Goal: Transaction & Acquisition: Purchase product/service

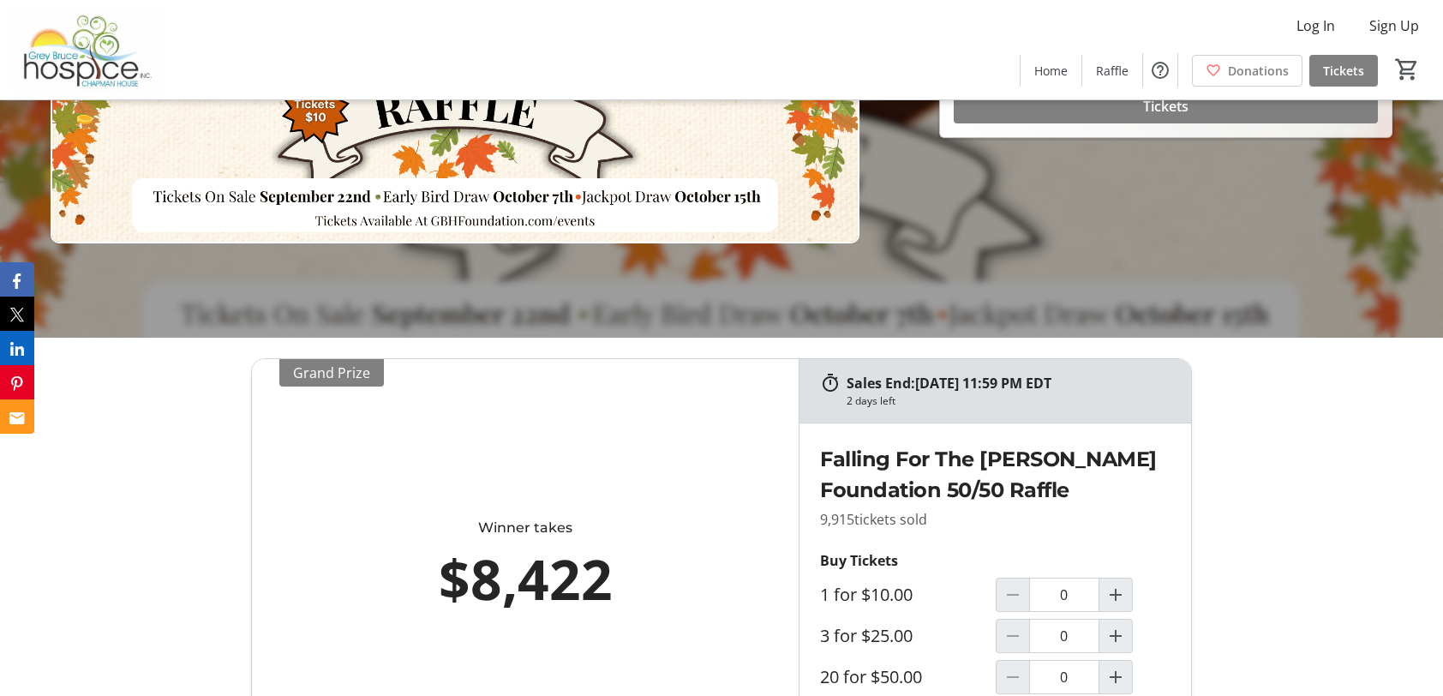
scroll to position [514, 0]
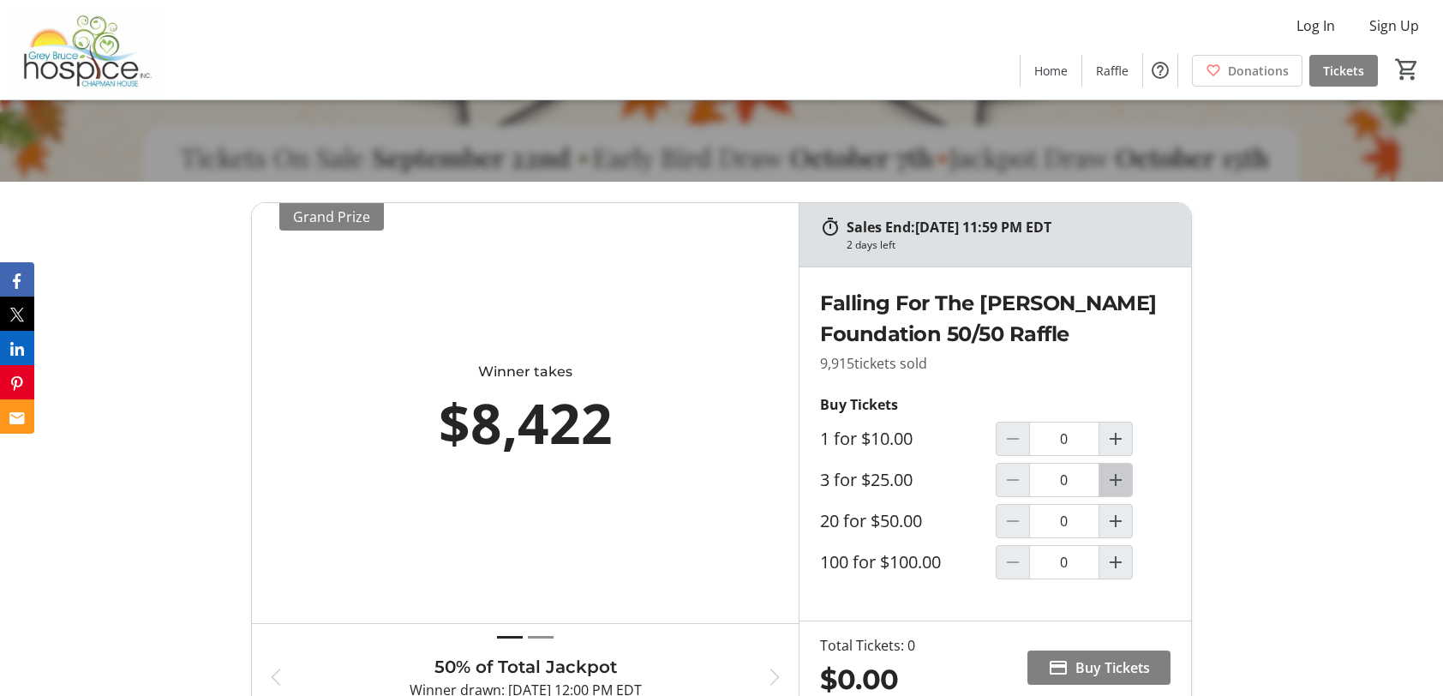
click at [1114, 480] on mat-icon "Increment by one" at bounding box center [1116, 480] width 21 height 21
type input "1"
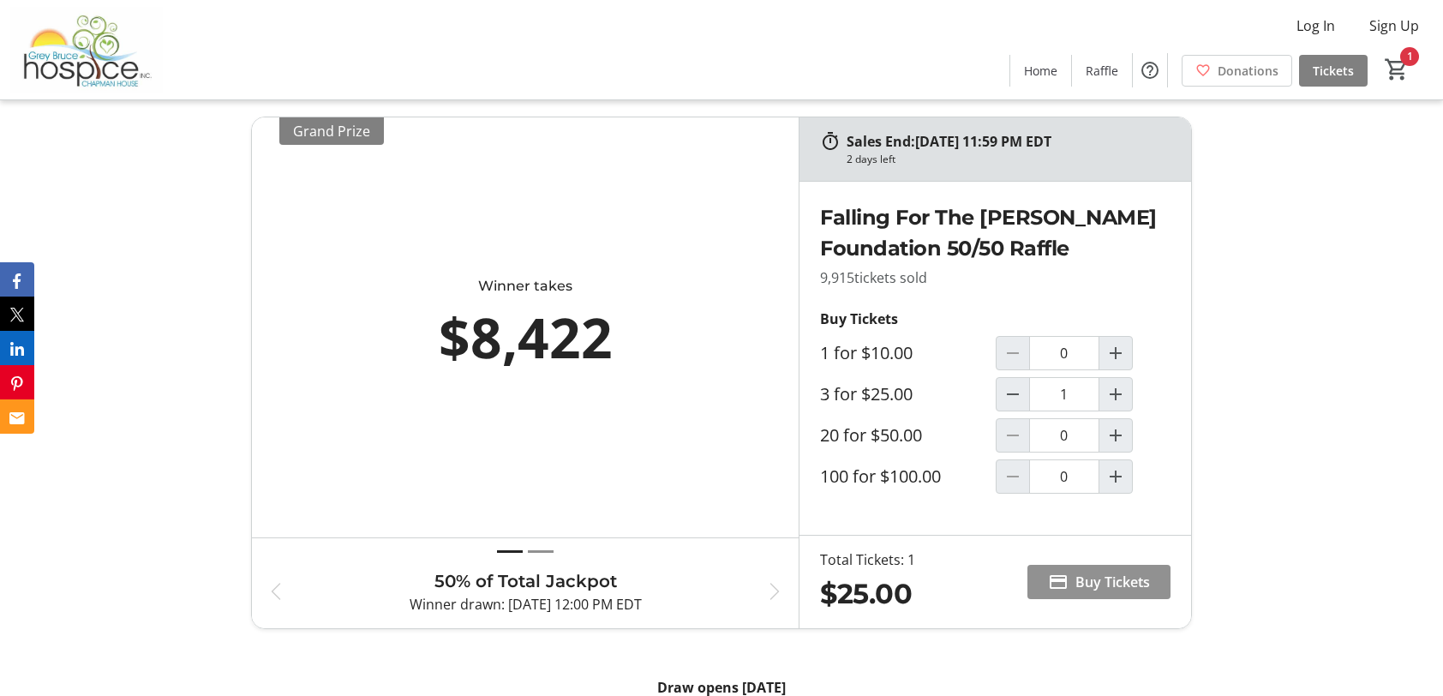
click at [1118, 585] on span "Buy Tickets" at bounding box center [1113, 582] width 75 height 21
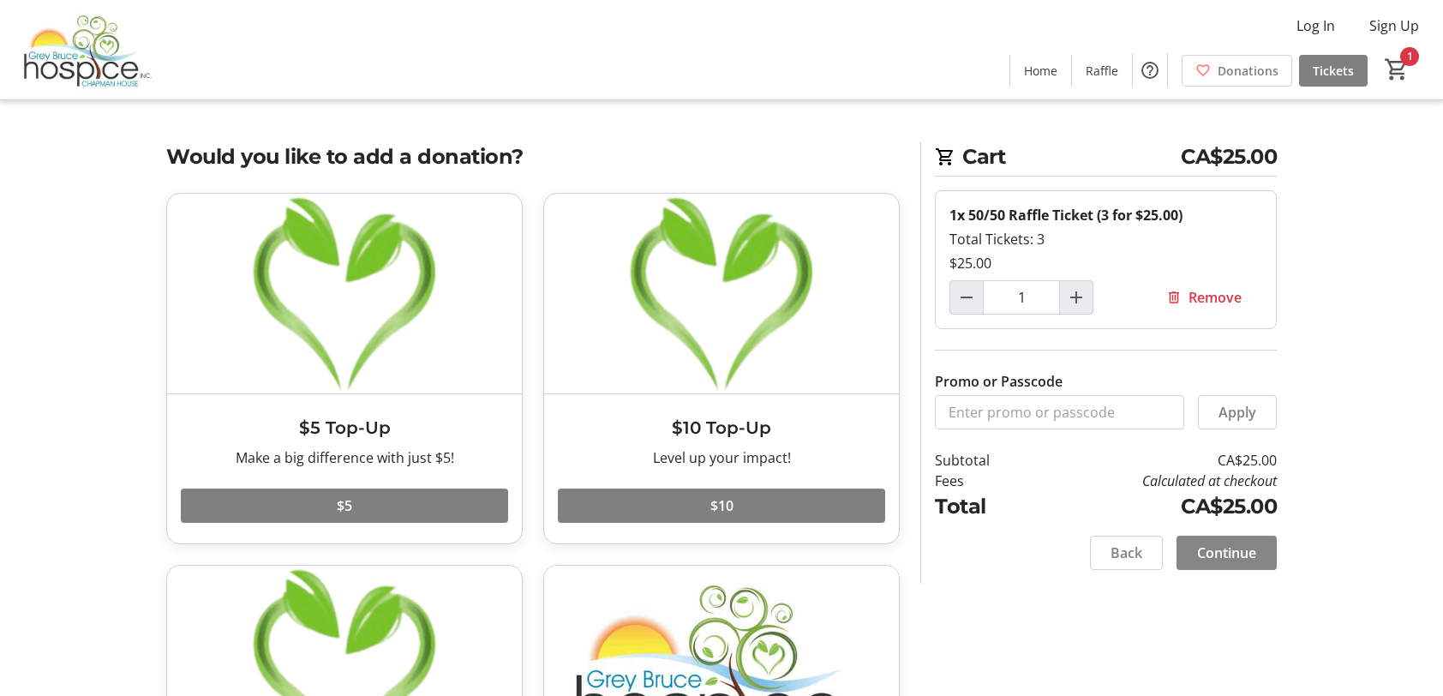
click at [1219, 543] on span "Continue" at bounding box center [1226, 553] width 59 height 21
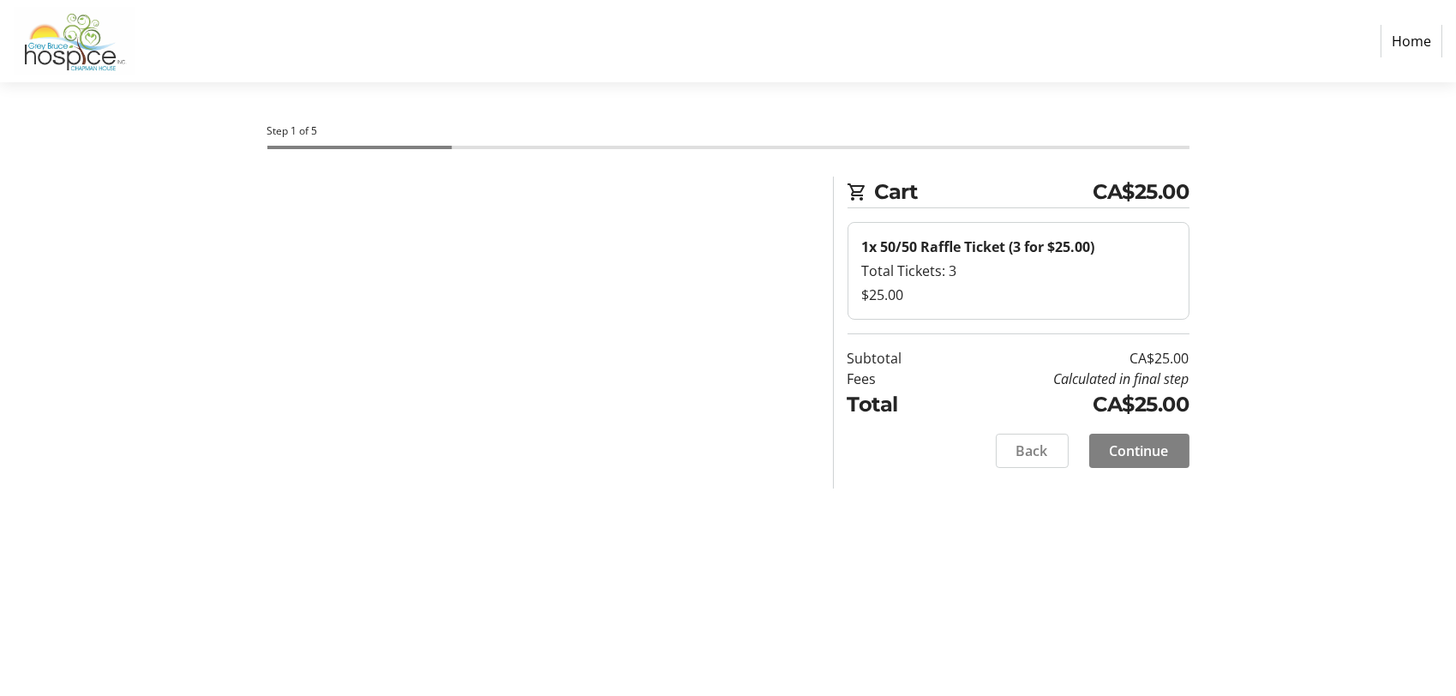
select select "CA"
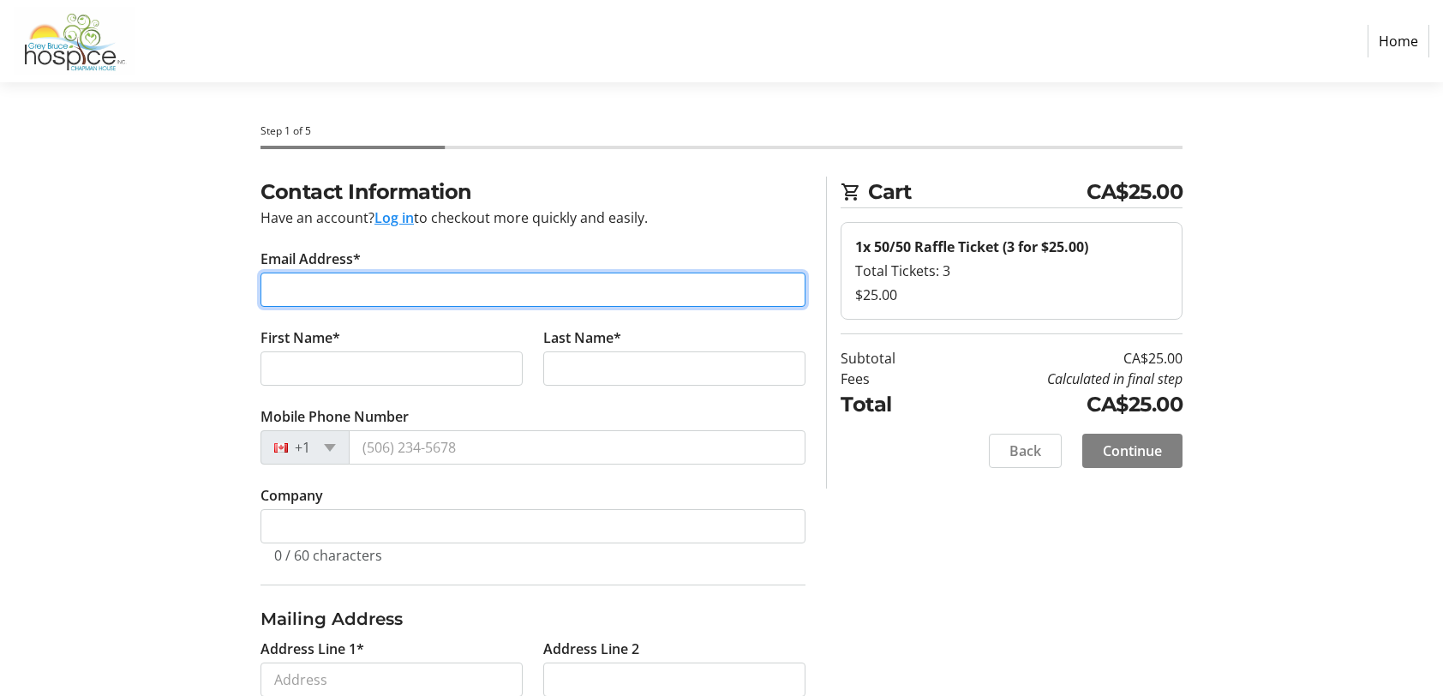
click at [399, 279] on input "Email Address*" at bounding box center [533, 290] width 545 height 34
type input "[EMAIL_ADDRESS][PERSON_NAME][DOMAIN_NAME]"
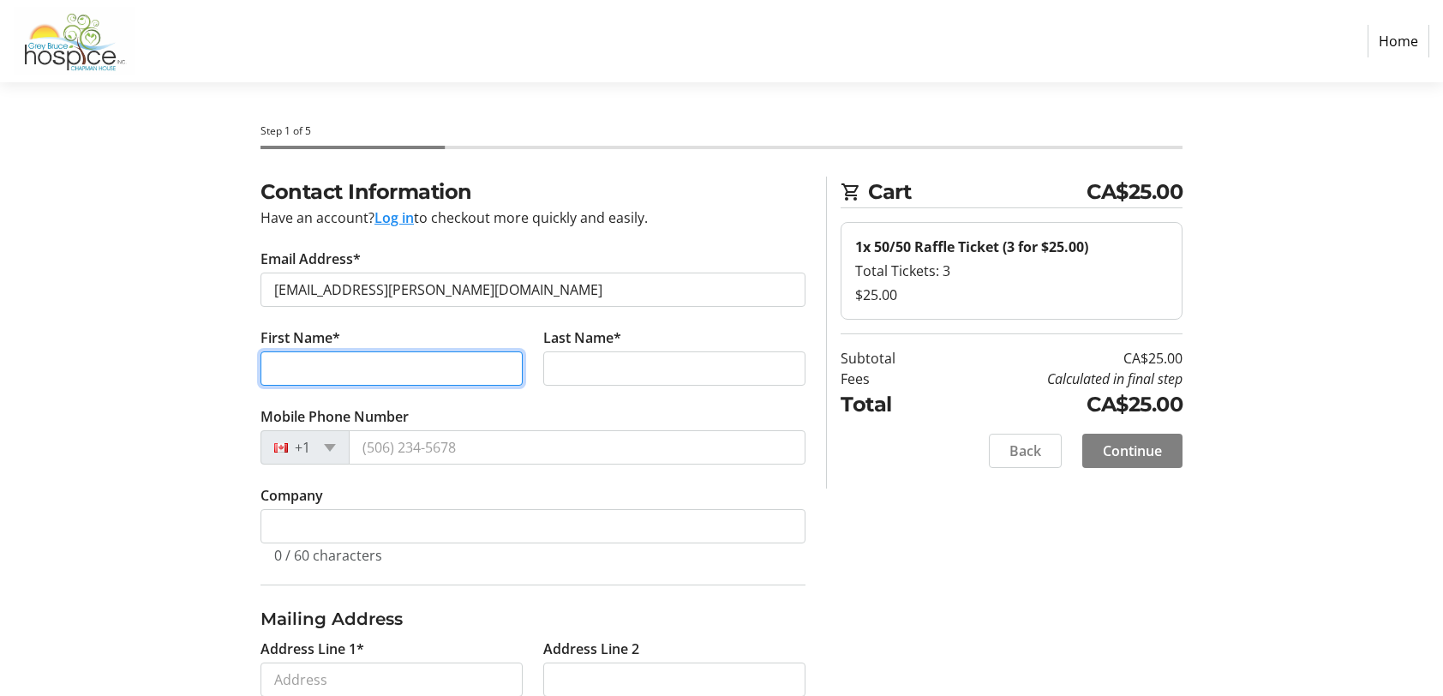
type input "[PERSON_NAME]"
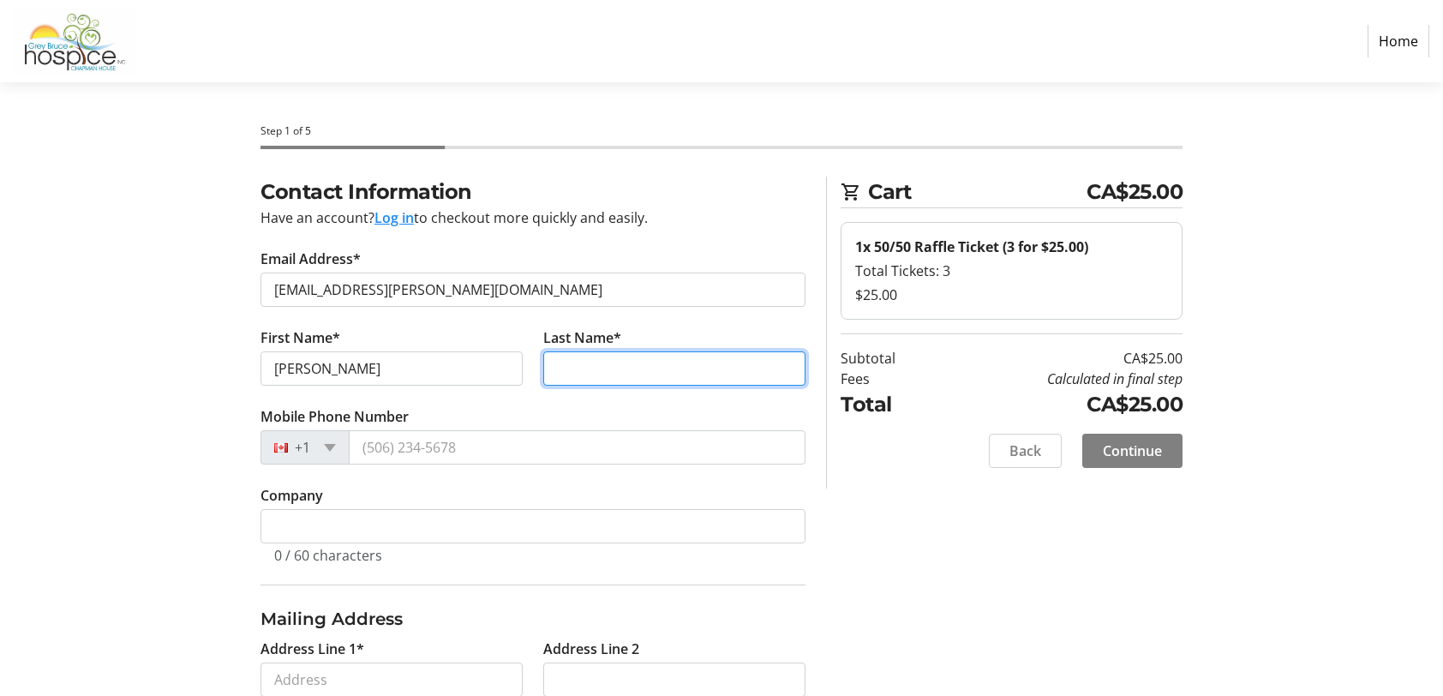
type input "Bridge"
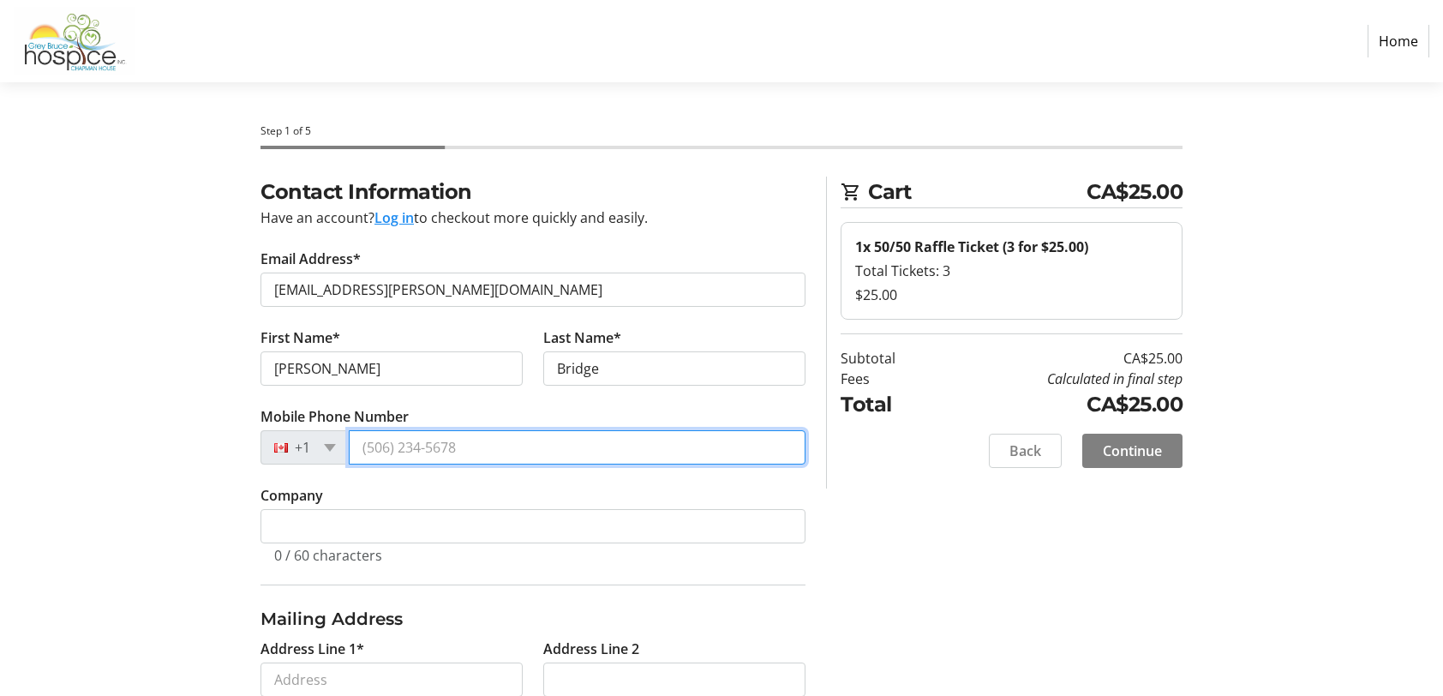
type input "[PHONE_NUMBER]"
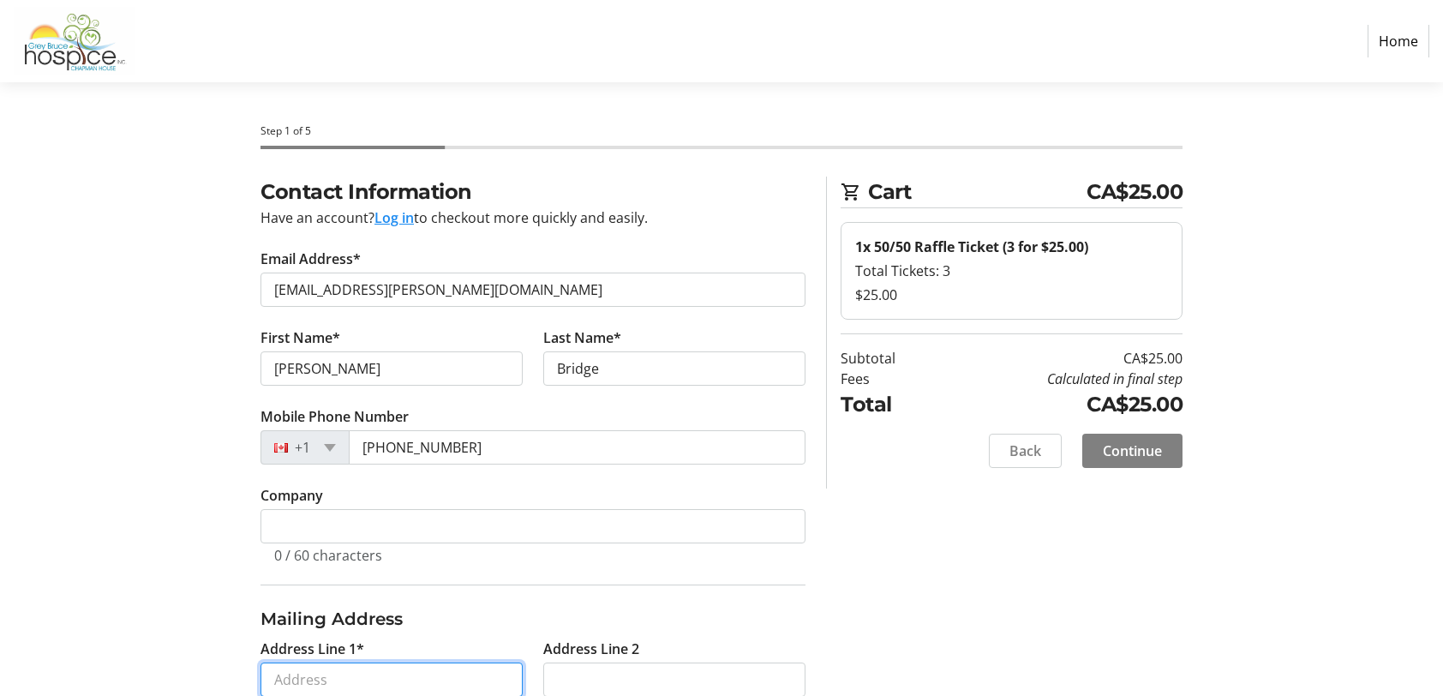
type input "[STREET_ADDRESS][PERSON_NAME]"
type input "Ilderton"
select select "ON"
type input "N0M2A0"
click at [78, 391] on section "Step 1 of 5 Cart CA$25.00 1x 50/50 Raffle Ticket (3 for $25.00) Total Tickets: …" at bounding box center [721, 583] width 1443 height 1003
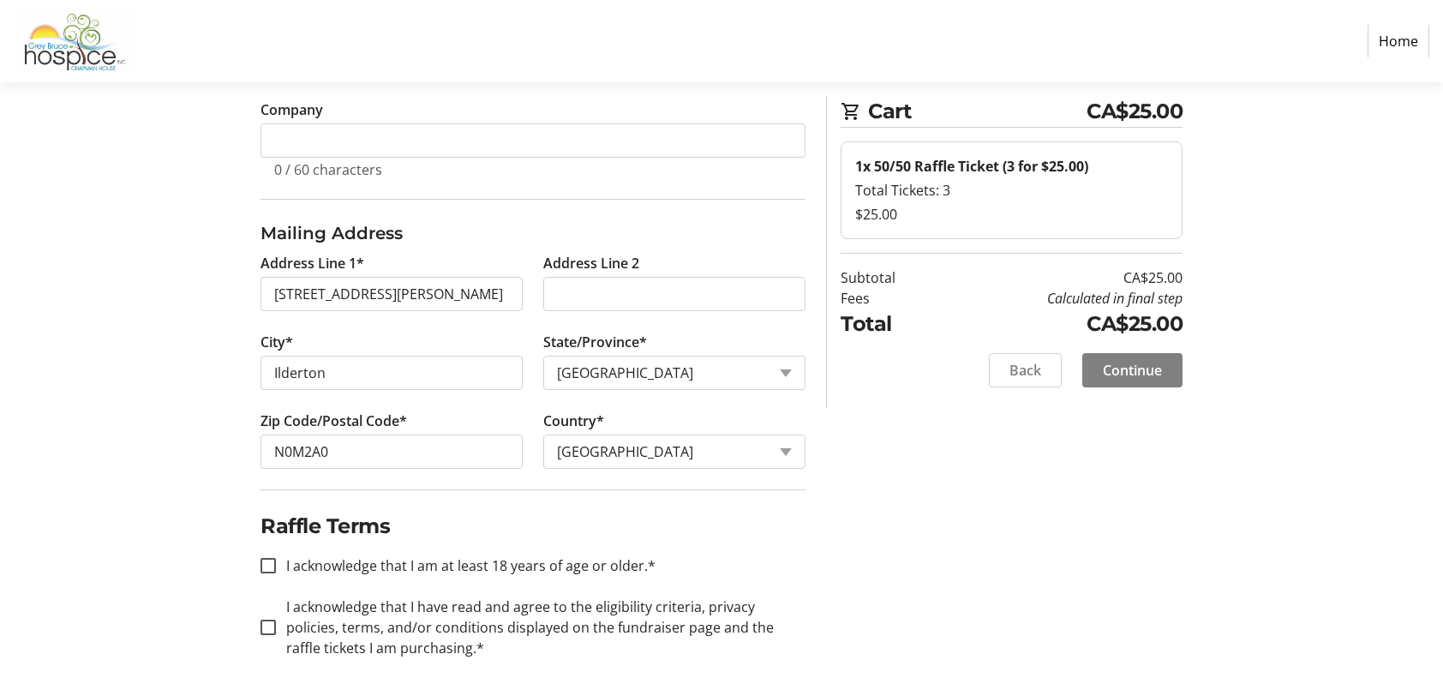
scroll to position [387, 0]
click at [267, 565] on input "I acknowledge that I am at least 18 years of age or older.*" at bounding box center [268, 563] width 15 height 15
checkbox input "true"
click at [265, 618] on input "I acknowledge that I have read and agree to the eligibility criteria, privacy p…" at bounding box center [268, 625] width 15 height 15
checkbox input "true"
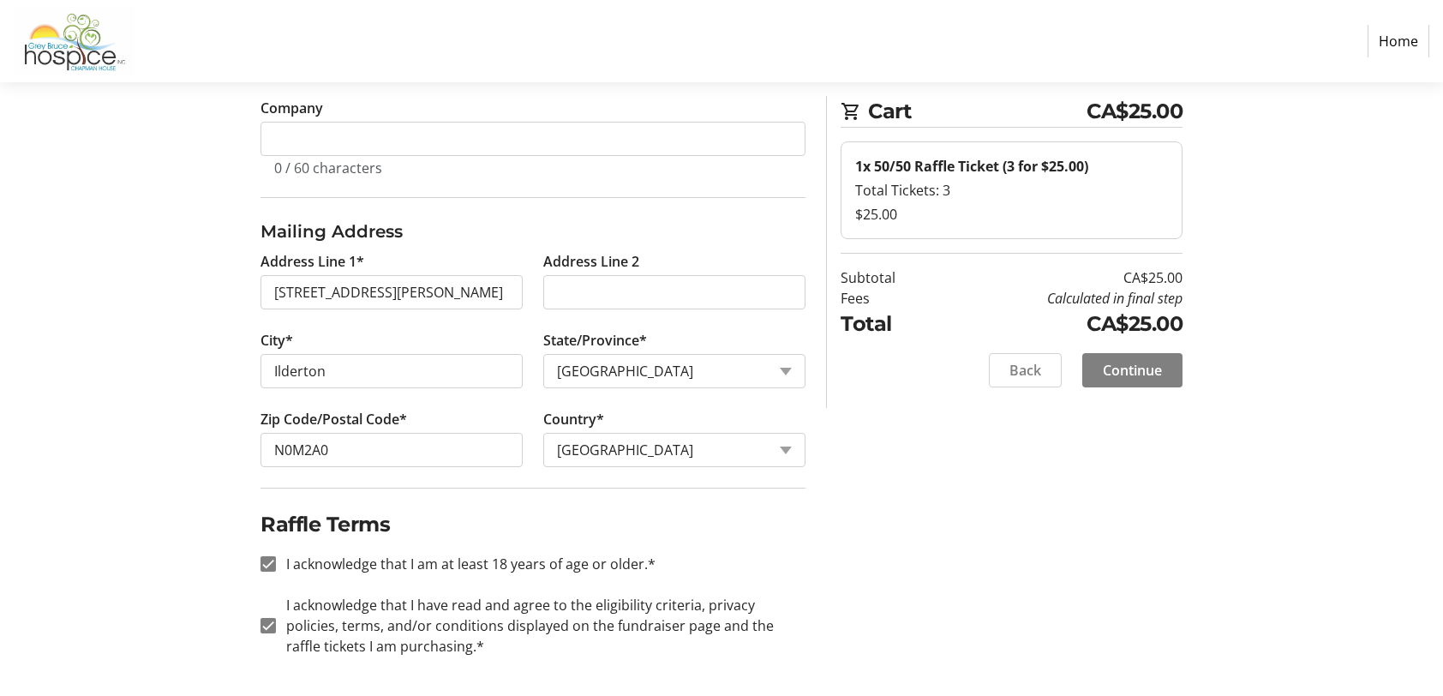
click at [186, 289] on div "Contact Information Have an account? Log in to checkout more quickly and easily…" at bounding box center [721, 243] width 1131 height 908
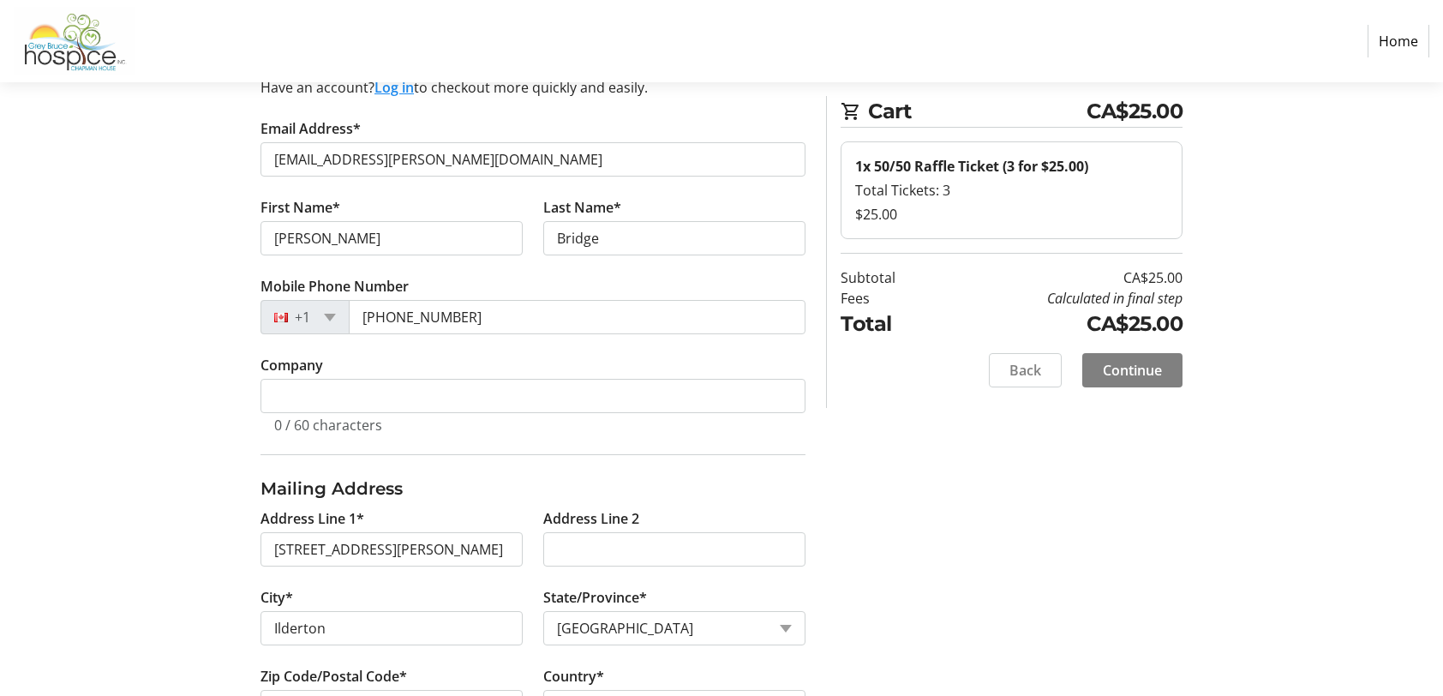
scroll to position [45, 0]
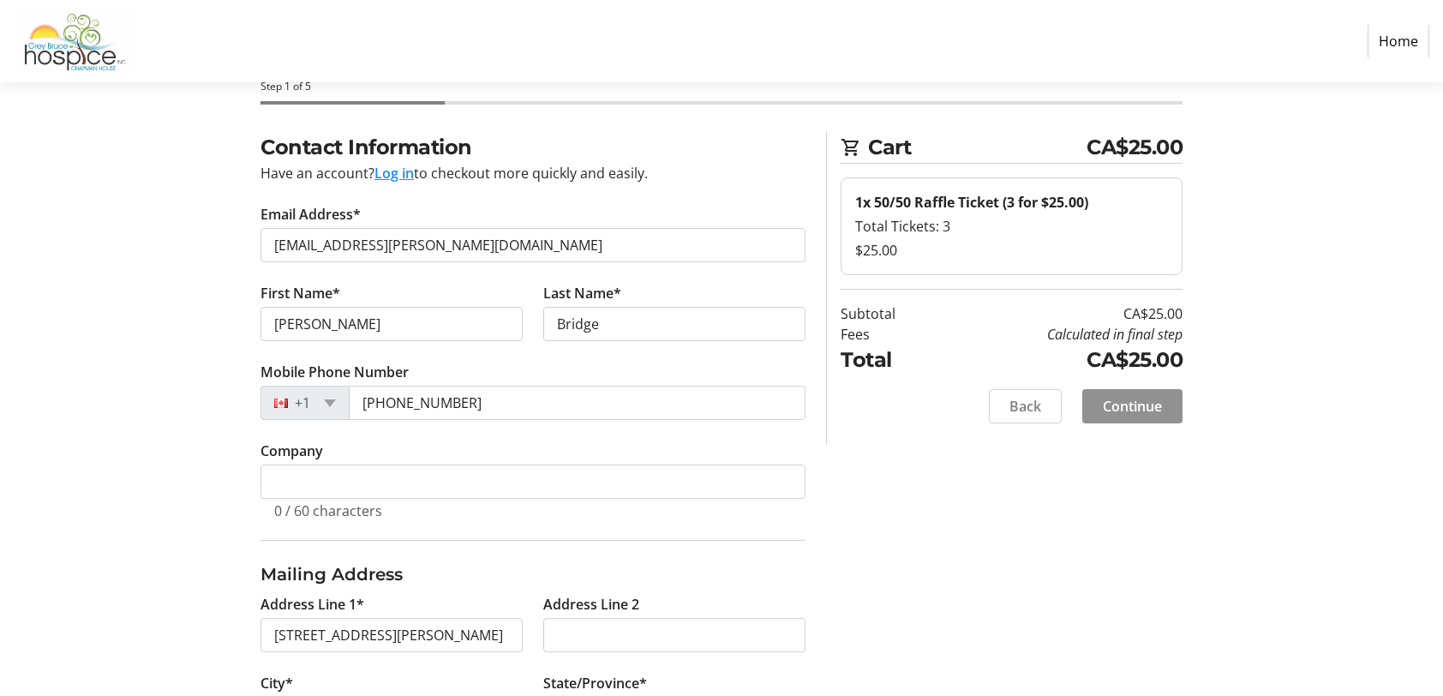
click at [1143, 407] on span "Continue" at bounding box center [1132, 406] width 59 height 21
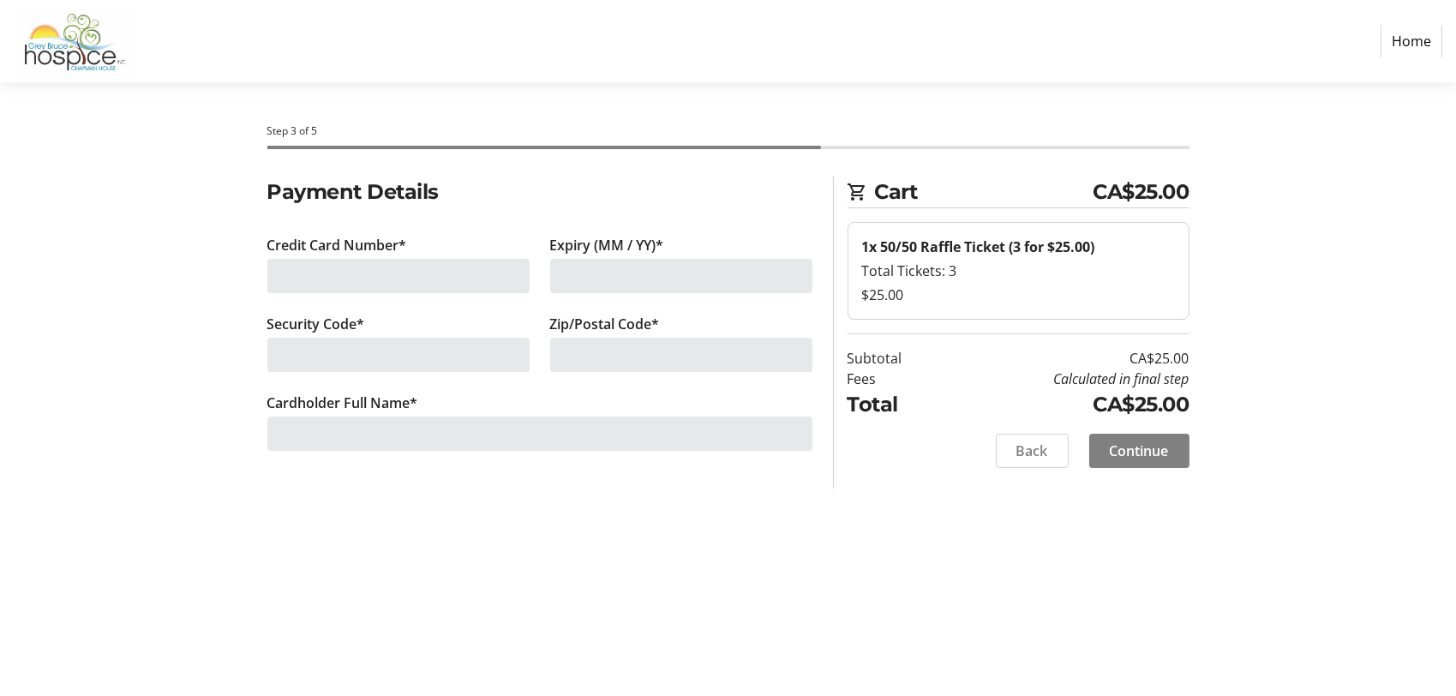
click at [431, 274] on div at bounding box center [398, 276] width 262 height 34
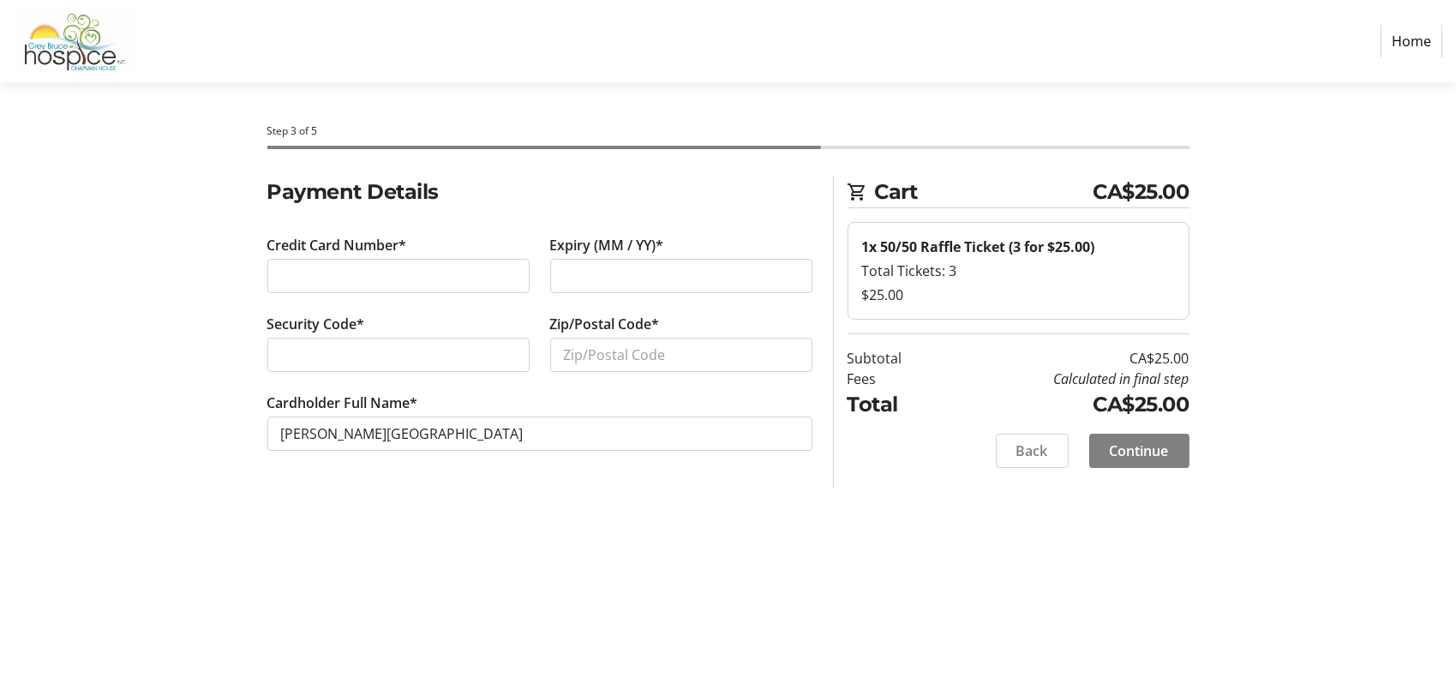
click at [279, 279] on div at bounding box center [398, 276] width 262 height 34
click at [698, 353] on input "Zip/Postal Code*" at bounding box center [681, 355] width 262 height 34
type input "n"
type input "N0M 2A0"
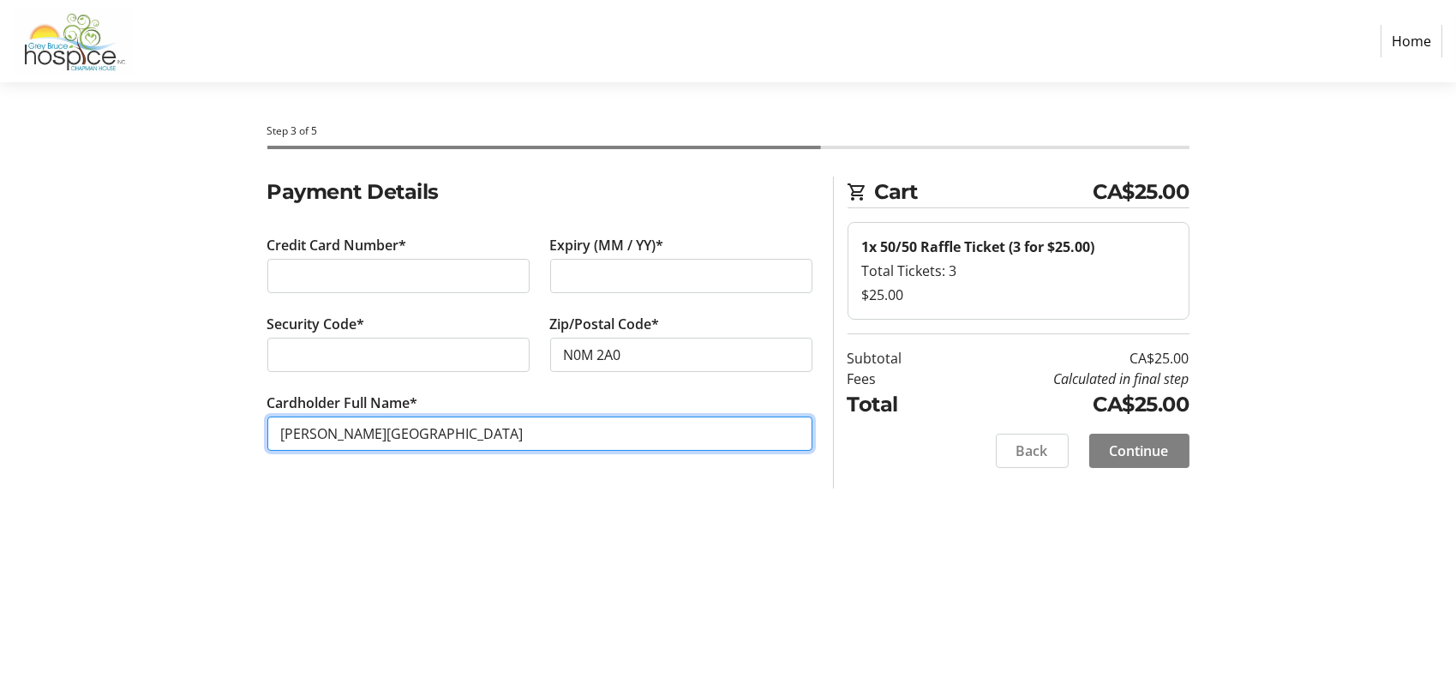
drag, startPoint x: 327, startPoint y: 432, endPoint x: 273, endPoint y: 429, distance: 54.1
click at [273, 429] on input "[PERSON_NAME][GEOGRAPHIC_DATA]" at bounding box center [539, 434] width 545 height 34
type input "[PERSON_NAME] N Bridge"
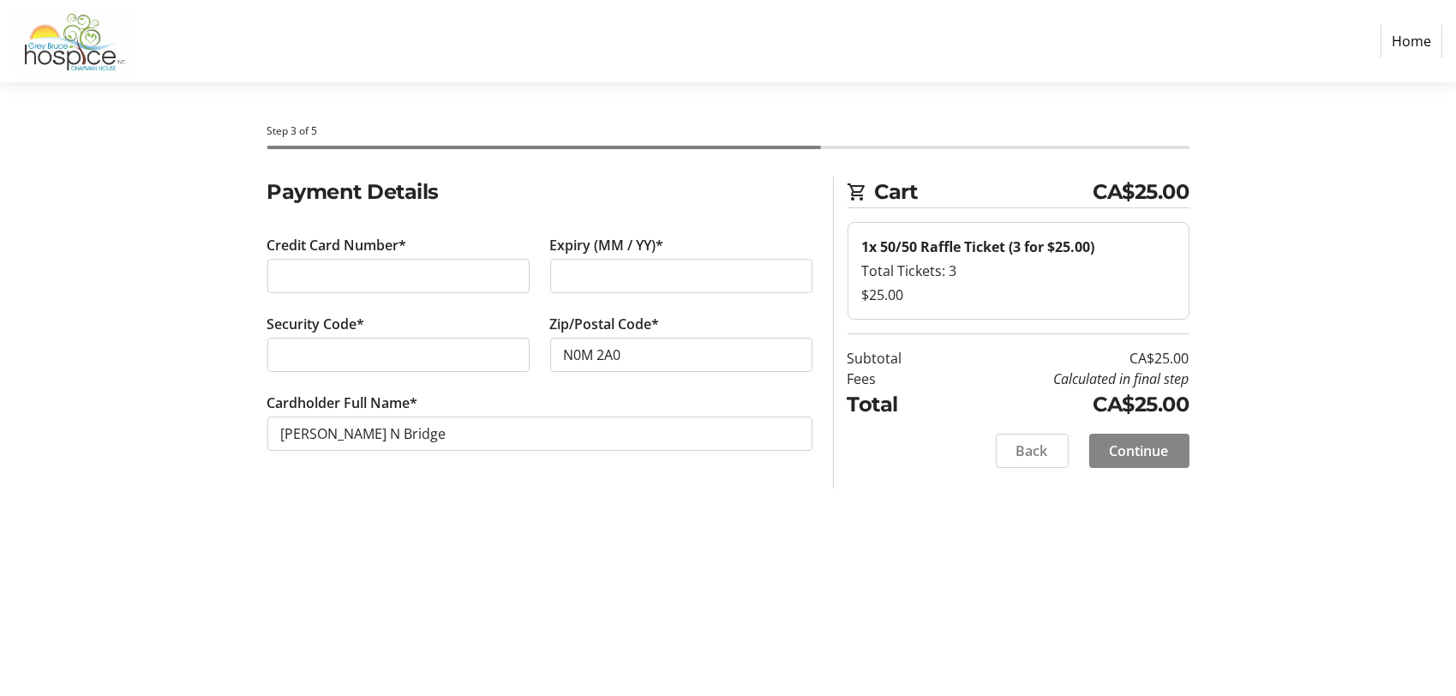
click at [1159, 450] on span "Continue" at bounding box center [1139, 451] width 59 height 21
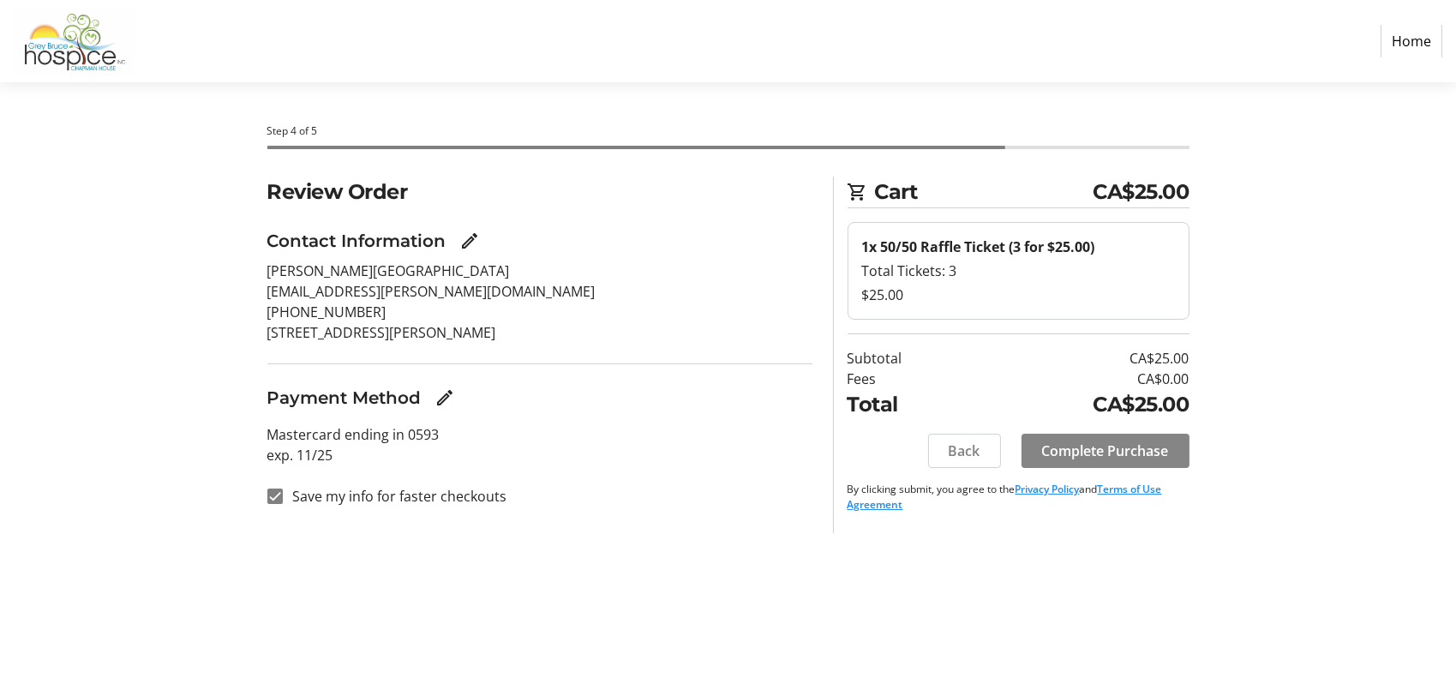
click at [1108, 455] on span "Complete Purchase" at bounding box center [1105, 451] width 127 height 21
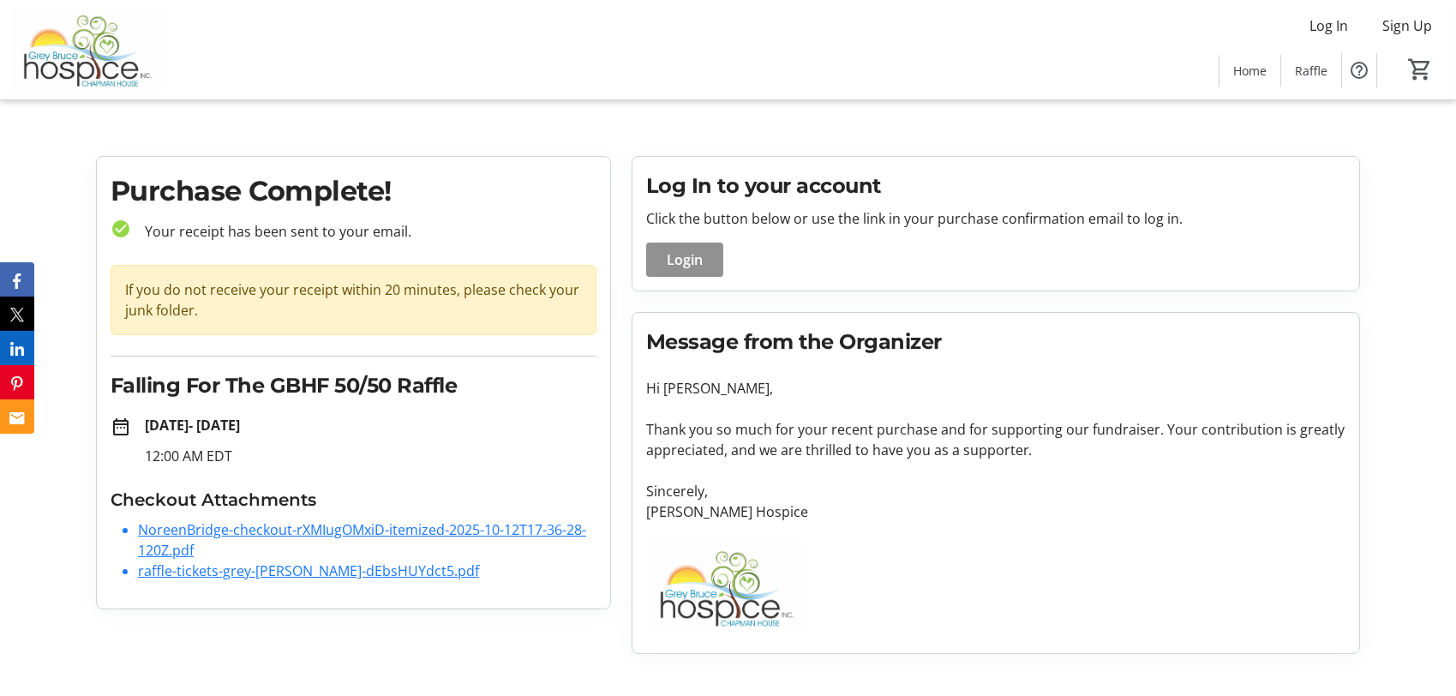
click at [710, 260] on span at bounding box center [684, 259] width 77 height 41
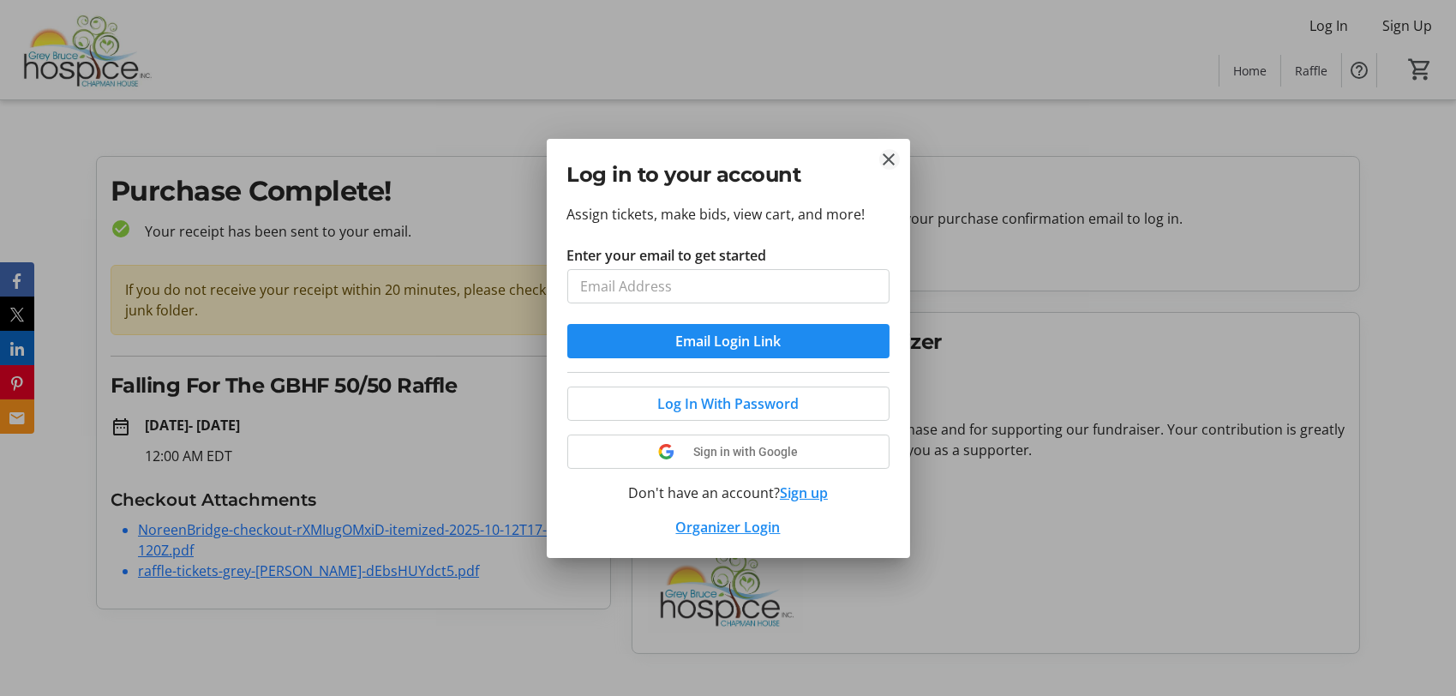
click at [890, 155] on mat-icon "Close" at bounding box center [889, 159] width 21 height 21
